Goal: Entertainment & Leisure: Consume media (video, audio)

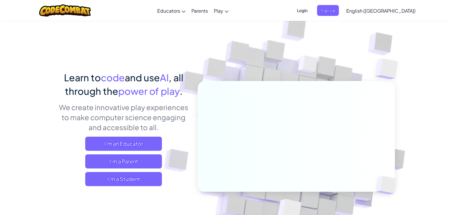
scroll to position [89, 0]
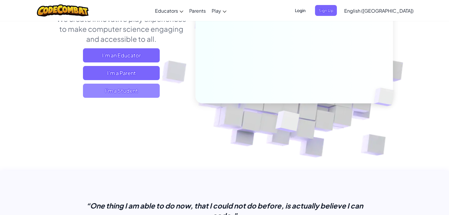
click at [143, 93] on span "I'm a Student" at bounding box center [121, 91] width 77 height 14
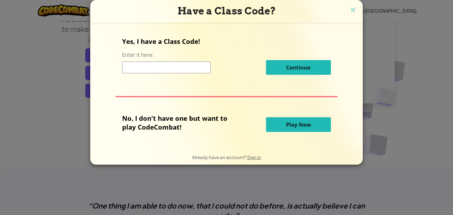
click at [310, 120] on button "Play Now" at bounding box center [298, 124] width 65 height 15
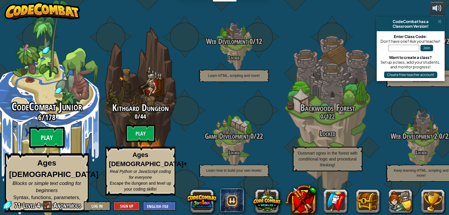
click at [46, 135] on btn "Play" at bounding box center [46, 137] width 35 height 21
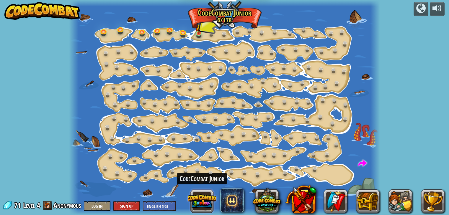
click at [197, 201] on button at bounding box center [202, 201] width 28 height 28
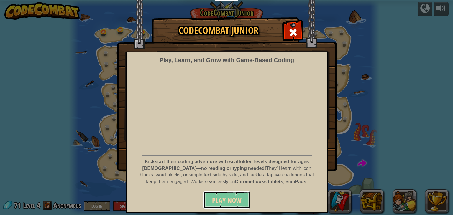
click at [222, 200] on span "Play Now" at bounding box center [227, 200] width 30 height 9
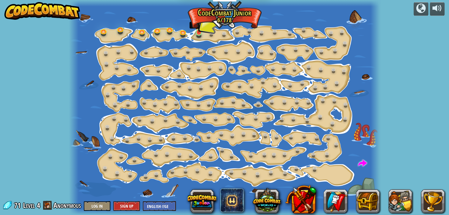
click at [198, 26] on img at bounding box center [199, 24] width 8 height 17
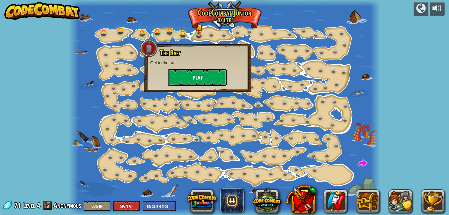
click at [201, 77] on button "Play" at bounding box center [197, 78] width 59 height 18
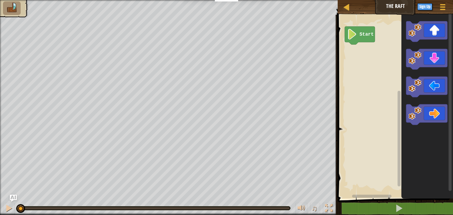
click at [355, 32] on image "Blockly Workspace" at bounding box center [352, 34] width 10 height 11
click at [434, 28] on icon "Blockly Workspace" at bounding box center [426, 31] width 41 height 21
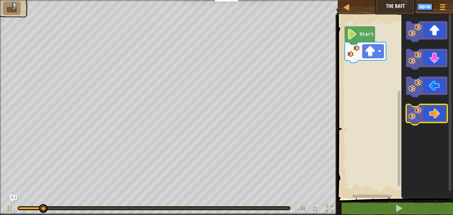
click at [443, 109] on icon "Blockly Workspace" at bounding box center [426, 114] width 41 height 21
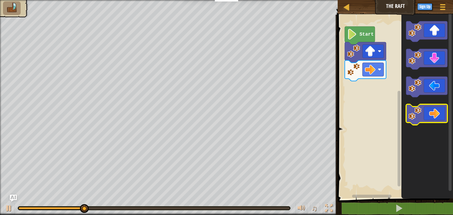
click at [442, 112] on icon "Blockly Workspace" at bounding box center [426, 114] width 41 height 21
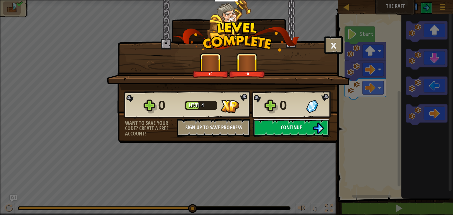
click at [288, 124] on span "Continue" at bounding box center [291, 127] width 21 height 7
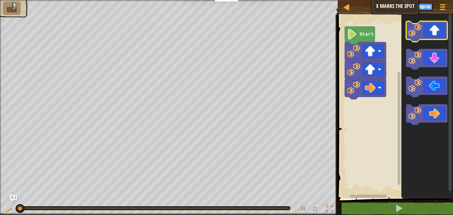
click at [434, 35] on icon "Blockly Workspace" at bounding box center [426, 31] width 41 height 21
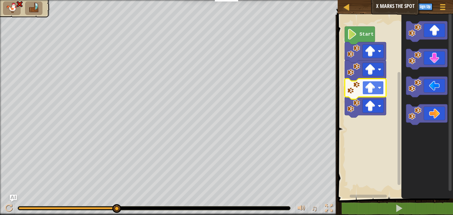
click at [378, 88] on rect "Blockly Workspace" at bounding box center [373, 88] width 21 height 14
click at [376, 86] on rect "Blockly Workspace" at bounding box center [373, 88] width 21 height 14
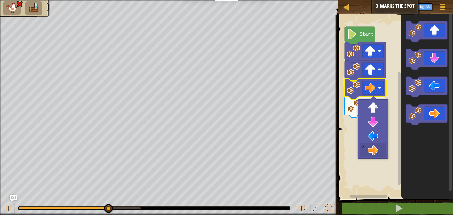
drag, startPoint x: 375, startPoint y: 157, endPoint x: 375, endPoint y: 151, distance: 5.6
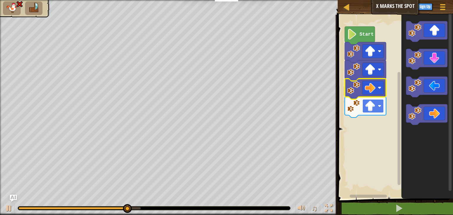
click at [377, 110] on rect "Blockly Workspace" at bounding box center [373, 106] width 21 height 14
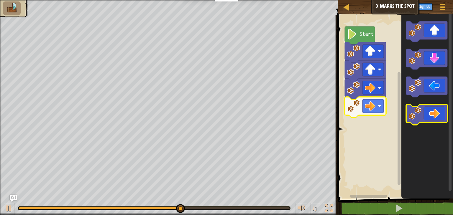
click at [432, 114] on icon "Blockly Workspace" at bounding box center [426, 114] width 41 height 21
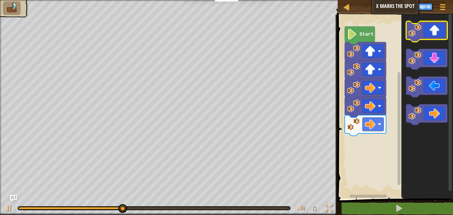
click at [442, 27] on icon "Blockly Workspace" at bounding box center [426, 31] width 41 height 21
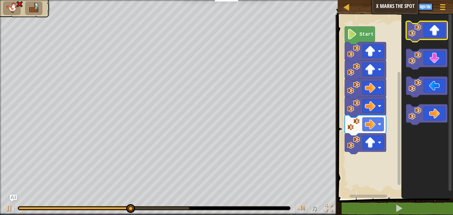
click at [441, 29] on icon "Blockly Workspace" at bounding box center [426, 31] width 41 height 21
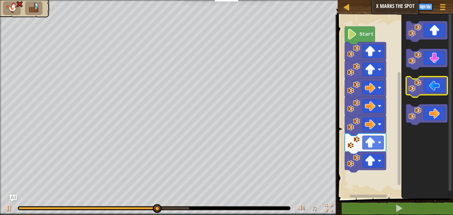
click at [433, 83] on icon "Blockly Workspace" at bounding box center [426, 87] width 41 height 21
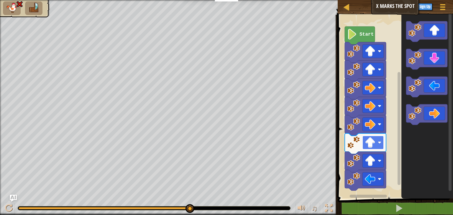
click at [380, 141] on rect "Blockly Workspace" at bounding box center [373, 143] width 21 height 14
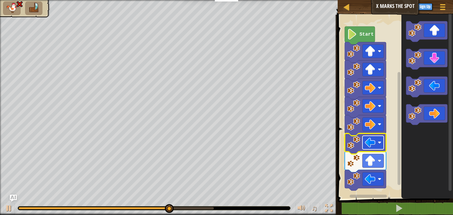
click at [379, 144] on image "Blockly Workspace" at bounding box center [380, 143] width 4 height 4
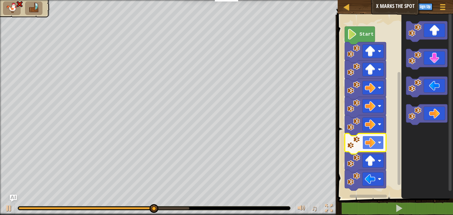
click at [379, 144] on g "Blockly Workspace" at bounding box center [373, 143] width 21 height 14
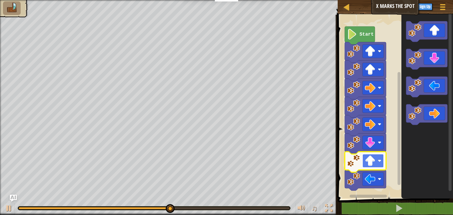
click at [378, 157] on rect "Blockly Workspace" at bounding box center [373, 161] width 21 height 14
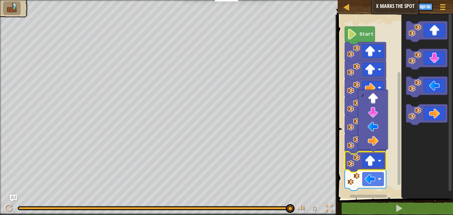
click at [396, 140] on rect "Blockly Workspace" at bounding box center [394, 105] width 117 height 187
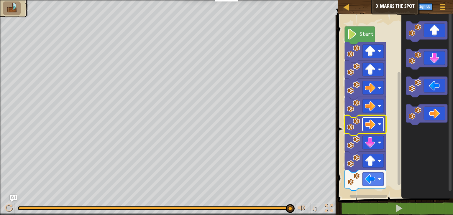
click at [382, 124] on rect "Blockly Workspace" at bounding box center [373, 125] width 21 height 14
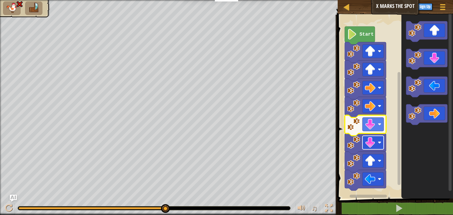
click at [380, 138] on rect "Blockly Workspace" at bounding box center [373, 143] width 21 height 14
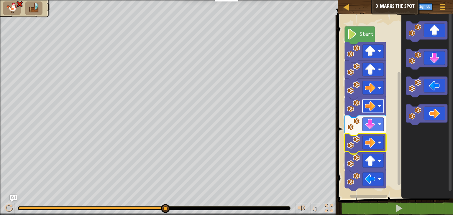
click at [378, 108] on rect "Blockly Workspace" at bounding box center [373, 106] width 21 height 14
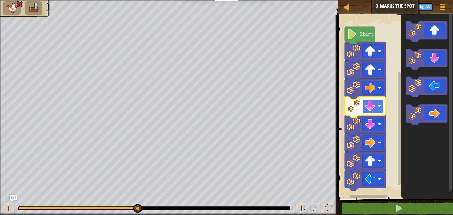
click at [382, 106] on rect "Blockly Workspace" at bounding box center [373, 106] width 21 height 14
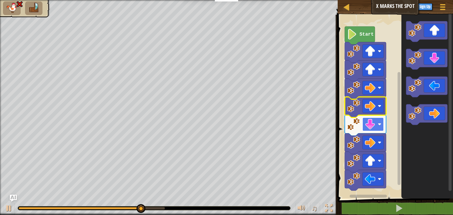
click at [380, 122] on rect "Blockly Workspace" at bounding box center [373, 125] width 21 height 14
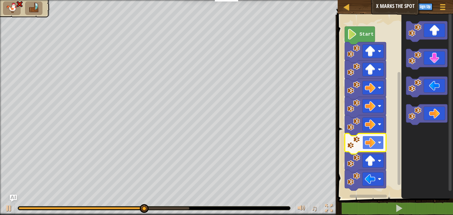
click at [379, 143] on image "Blockly Workspace" at bounding box center [380, 143] width 4 height 4
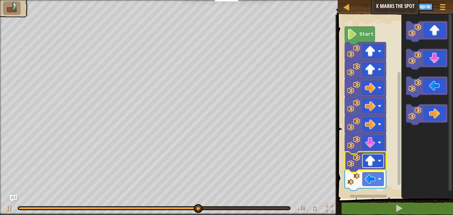
click at [379, 161] on image "Blockly Workspace" at bounding box center [380, 161] width 4 height 4
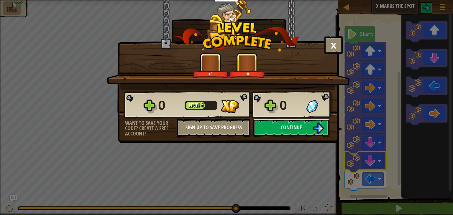
click at [300, 122] on button "Continue" at bounding box center [292, 128] width 76 height 18
